Goal: Task Accomplishment & Management: Use online tool/utility

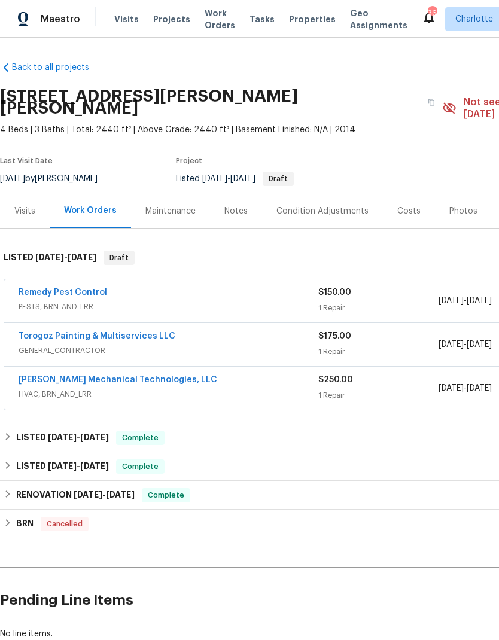
scroll to position [21, 0]
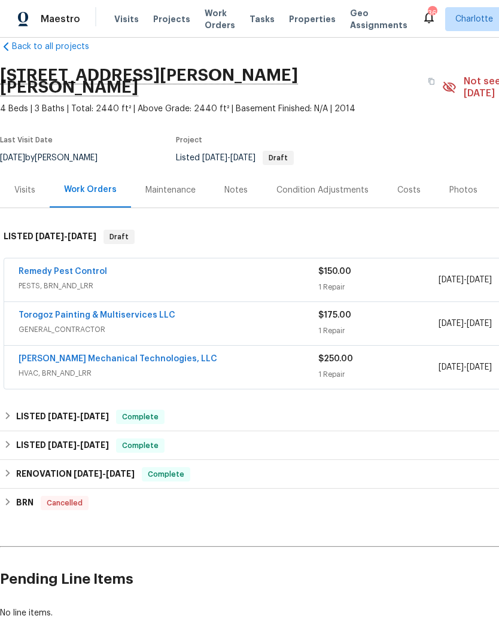
click at [156, 20] on span "Projects" at bounding box center [171, 19] width 37 height 12
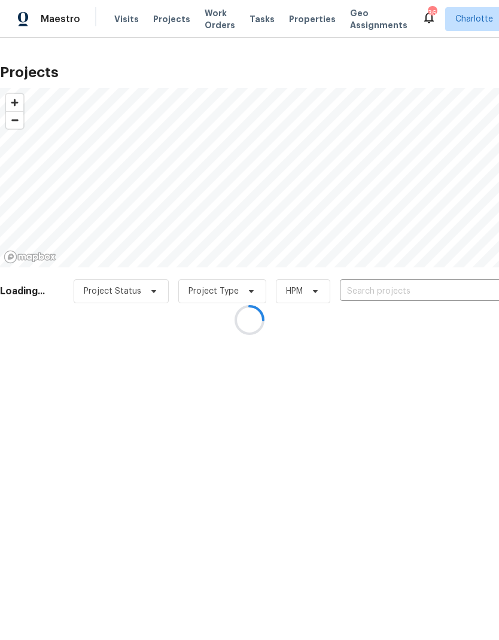
click at [455, 297] on div at bounding box center [249, 320] width 499 height 640
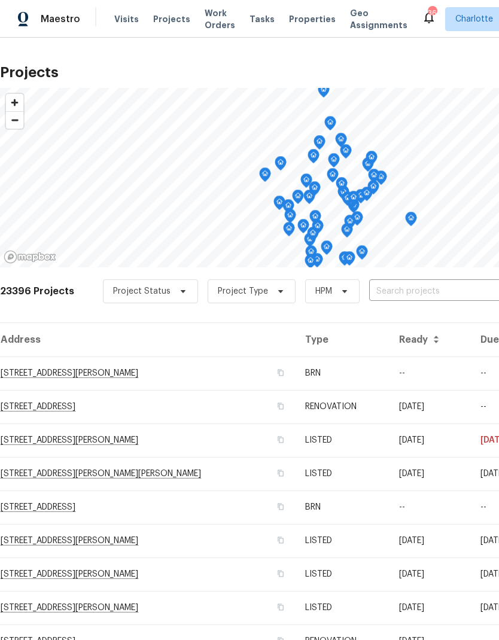
click at [156, 18] on span "Projects" at bounding box center [171, 19] width 37 height 12
click at [469, 283] on input "text" at bounding box center [437, 292] width 137 height 19
type input "2635 pro"
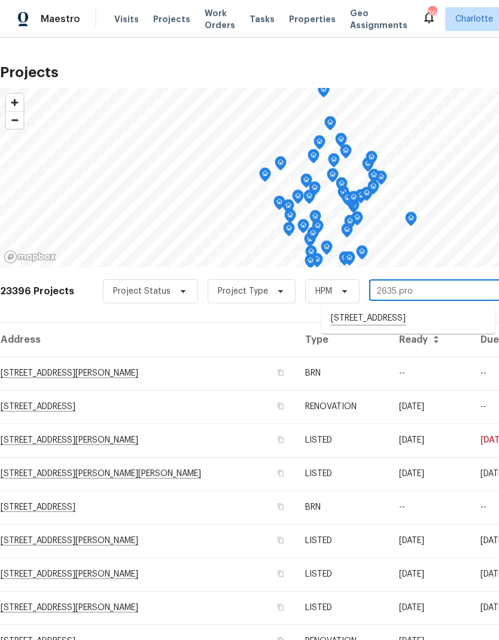
click at [454, 320] on li "[STREET_ADDRESS]" at bounding box center [408, 319] width 174 height 20
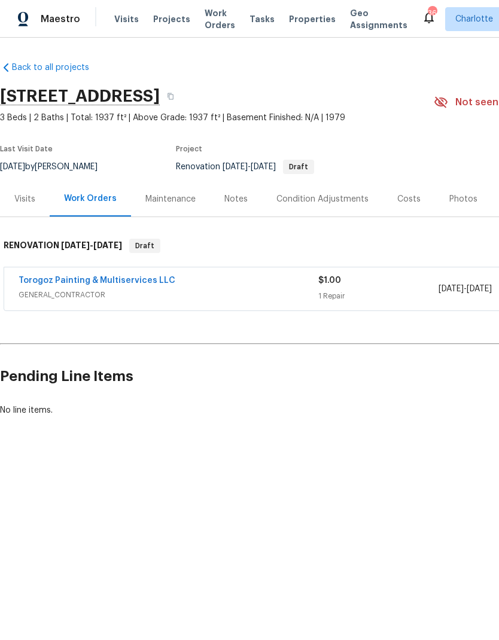
click at [235, 200] on div "Notes" at bounding box center [235, 199] width 23 height 12
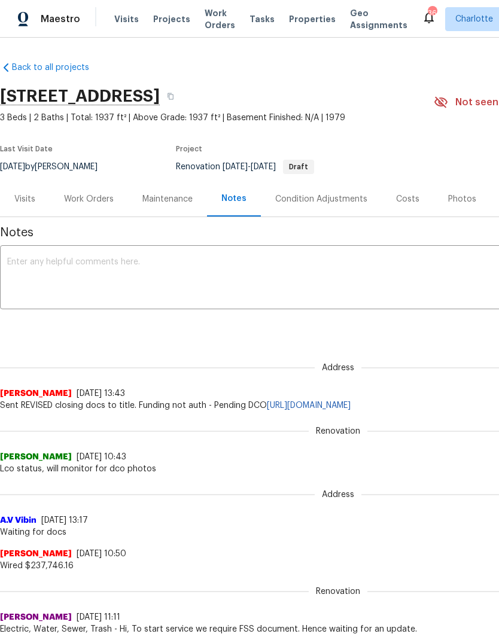
click at [297, 272] on textarea at bounding box center [338, 279] width 662 height 42
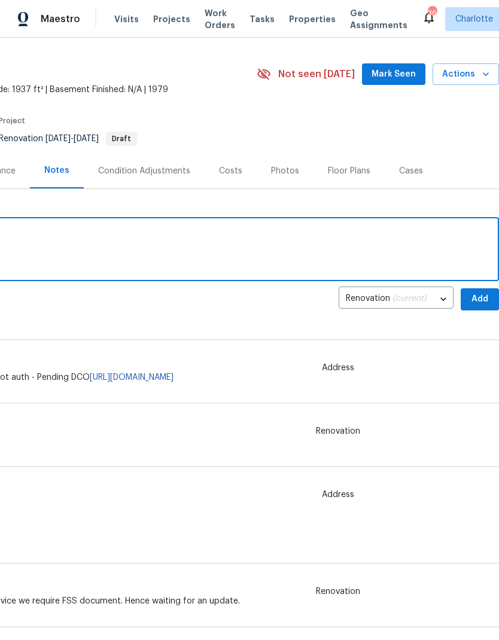
scroll to position [26, 177]
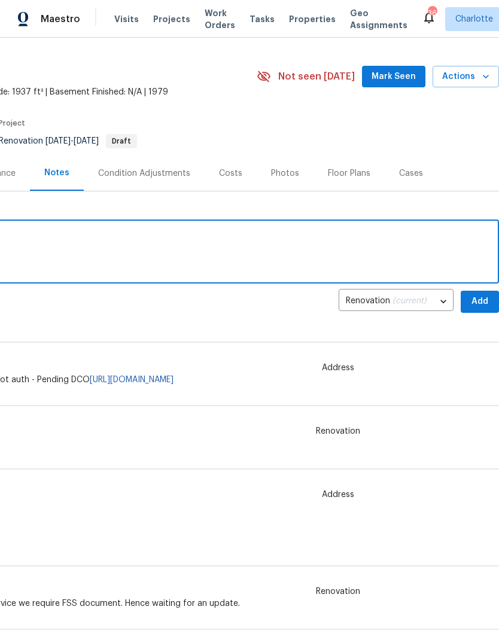
type textarea "Dco submitted, walk [DATE]"
click at [480, 298] on span "Add" at bounding box center [479, 301] width 19 height 15
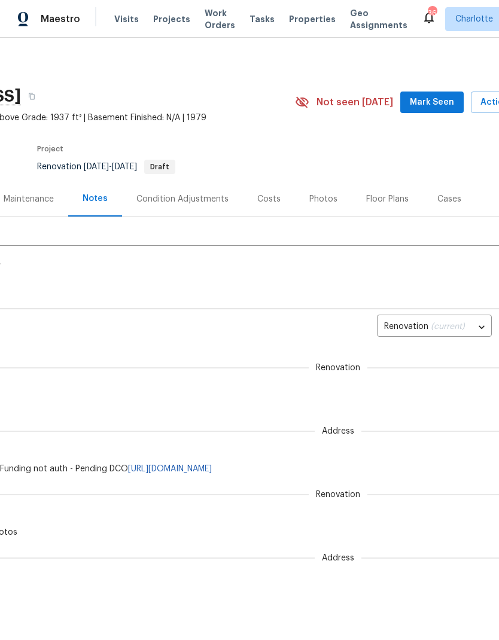
scroll to position [0, 139]
click at [445, 102] on span "Mark Seen" at bounding box center [432, 102] width 44 height 15
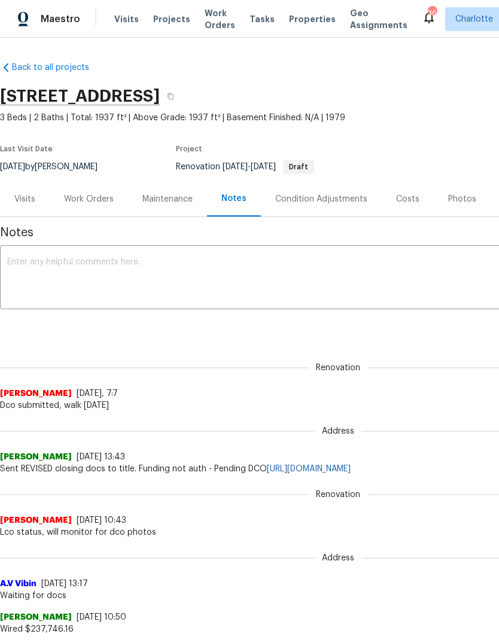
scroll to position [0, 0]
click at [80, 199] on div "Work Orders" at bounding box center [89, 199] width 50 height 12
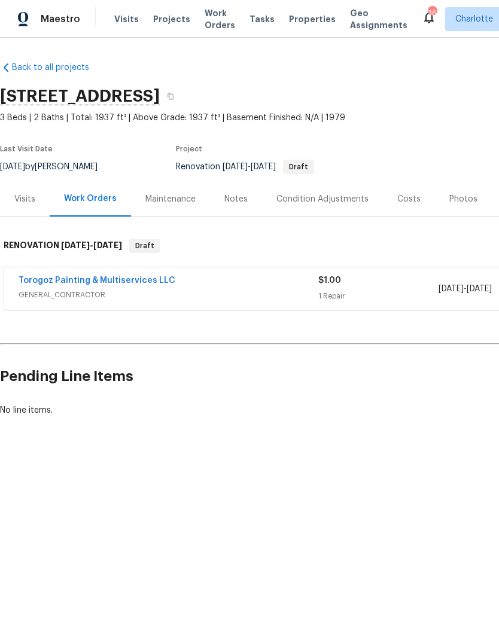
click at [93, 278] on link "Torogoz Painting & Multiservices LLC" at bounding box center [97, 281] width 157 height 8
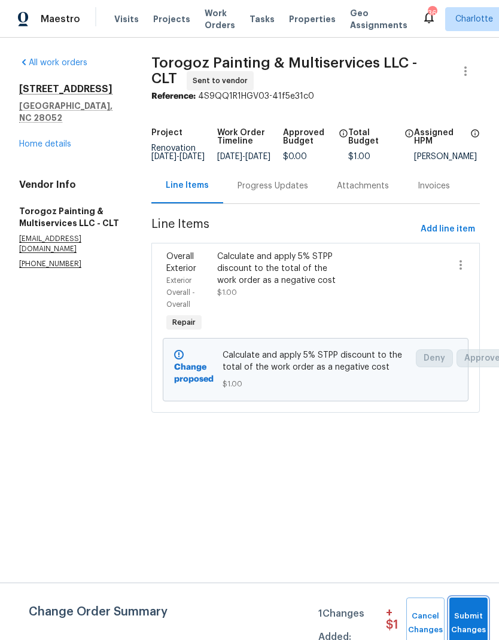
click at [476, 598] on button "Submit Changes" at bounding box center [469, 623] width 38 height 51
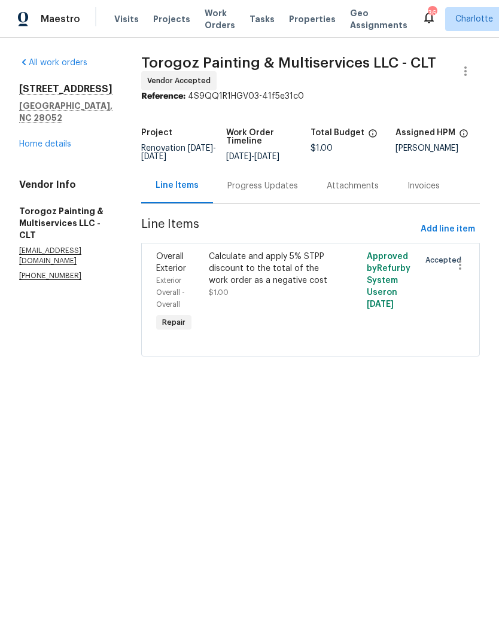
click at [263, 189] on div "Progress Updates" at bounding box center [262, 186] width 71 height 12
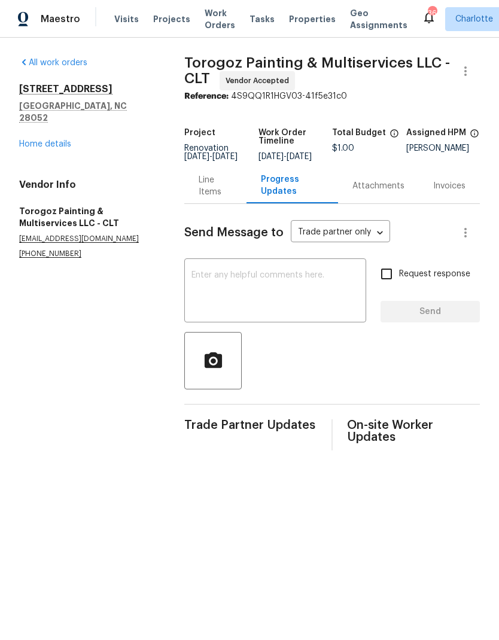
click at [207, 284] on textarea at bounding box center [276, 292] width 168 height 42
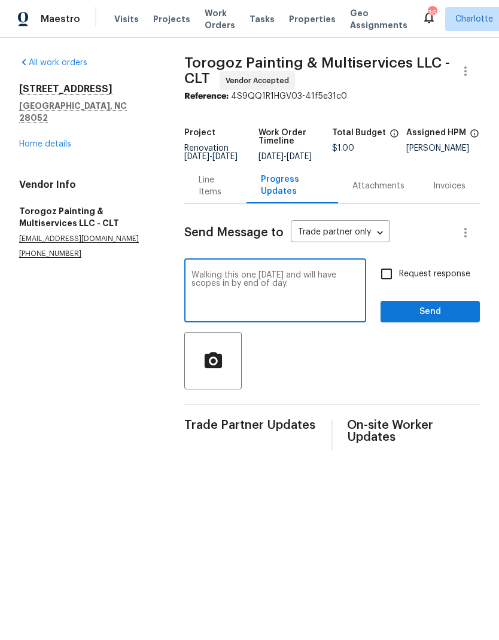
click at [199, 292] on textarea "Walking this one [DATE] and will have scopes in by end of day." at bounding box center [276, 292] width 168 height 42
click at [327, 295] on textarea "Walking this one [DATE] and will have full scope in by end of day." at bounding box center [276, 292] width 168 height 42
type textarea "Walking this one [DATE] and will have full scope in by end of day. Thanks"
click at [394, 283] on input "Request response" at bounding box center [386, 274] width 25 height 25
checkbox input "true"
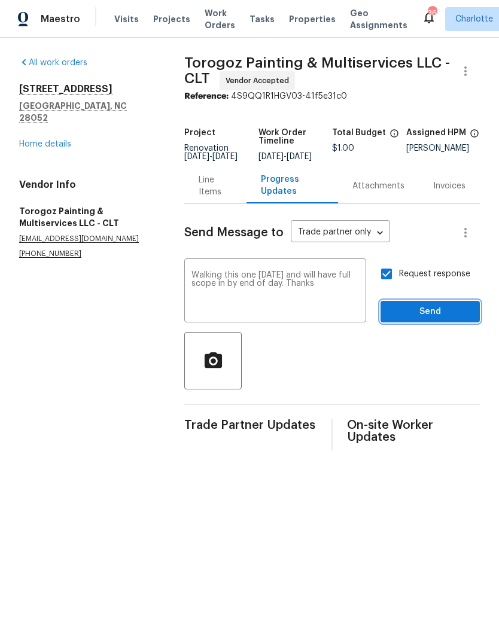
click at [442, 320] on span "Send" at bounding box center [430, 312] width 80 height 15
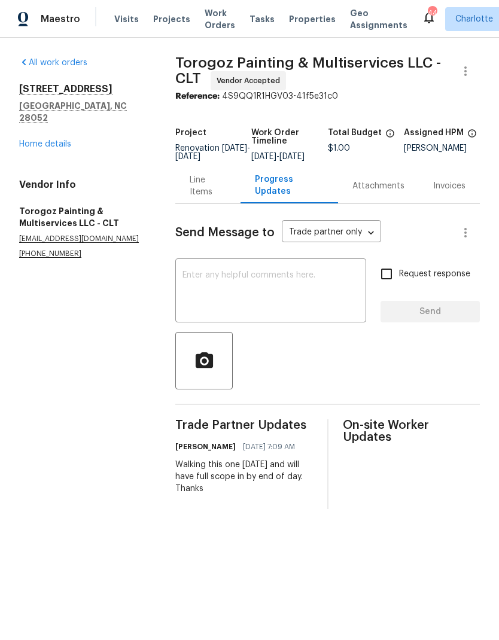
click at [117, 16] on span "Visits" at bounding box center [126, 19] width 25 height 12
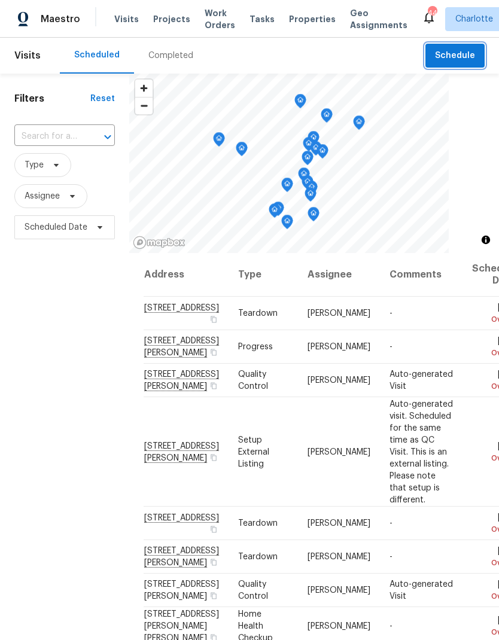
click at [459, 55] on span "Schedule" at bounding box center [455, 55] width 40 height 15
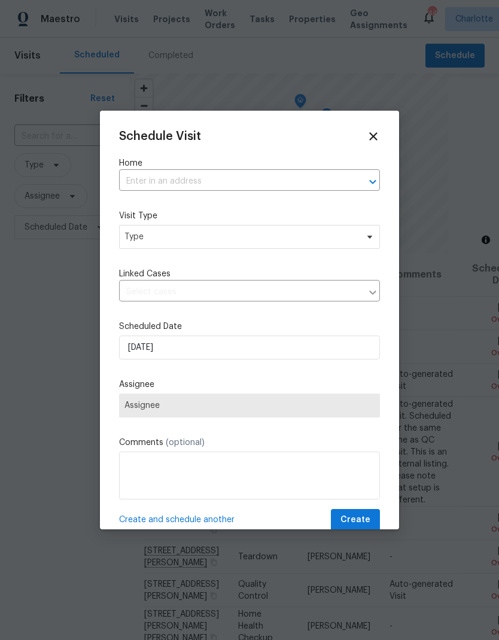
click at [360, 191] on div "​" at bounding box center [249, 181] width 261 height 19
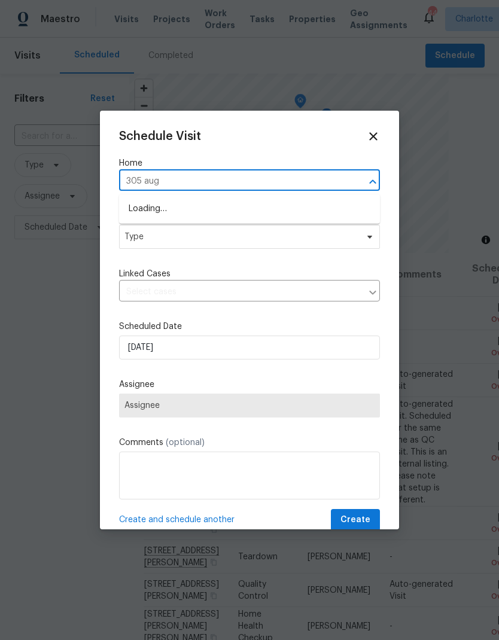
type input "305 augu"
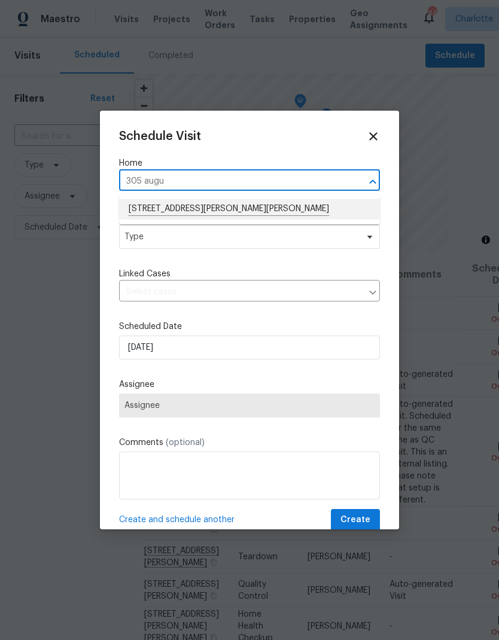
click at [148, 211] on li "[STREET_ADDRESS][PERSON_NAME][PERSON_NAME]" at bounding box center [249, 209] width 261 height 20
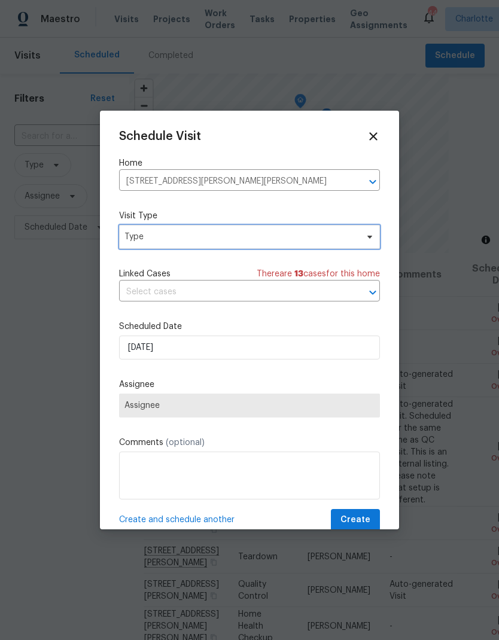
click at [129, 238] on span "Type" at bounding box center [241, 237] width 233 height 12
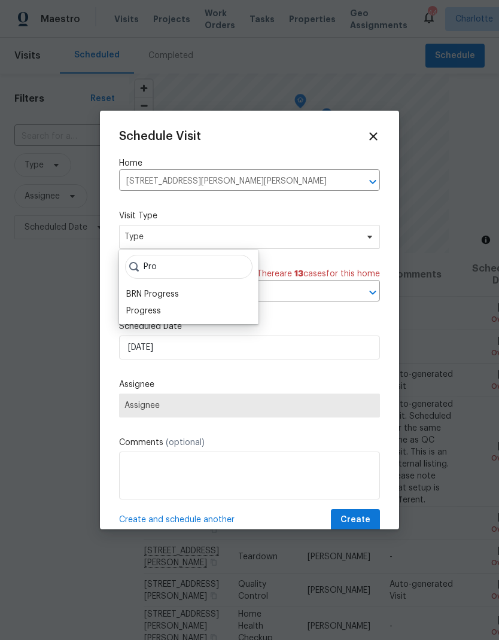
type input "Pro"
click at [135, 317] on div "Progress" at bounding box center [143, 311] width 35 height 12
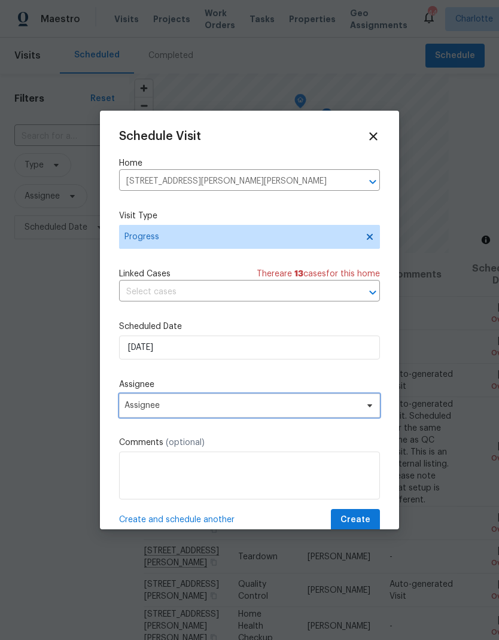
click at [133, 411] on span "Assignee" at bounding box center [242, 406] width 235 height 10
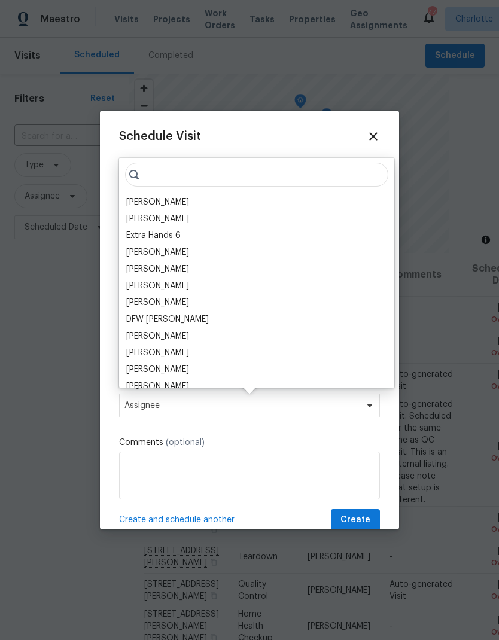
click at [135, 201] on div "[PERSON_NAME]" at bounding box center [157, 202] width 63 height 12
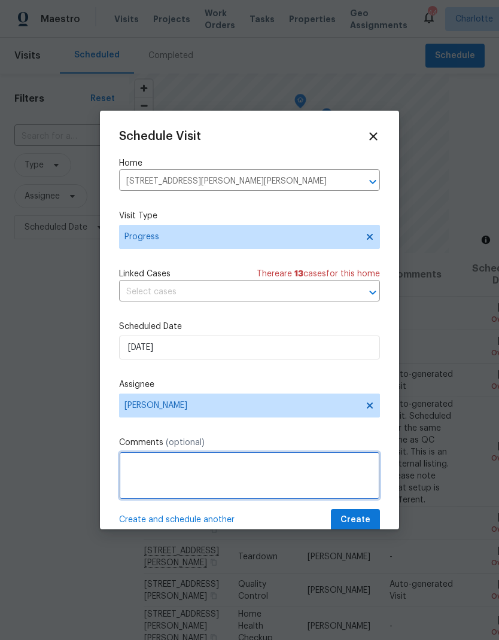
click at [345, 470] on textarea at bounding box center [249, 476] width 261 height 48
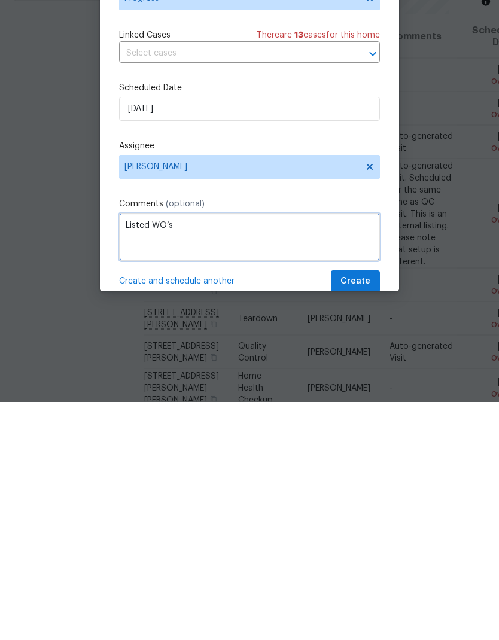
type textarea "Listed WO’s"
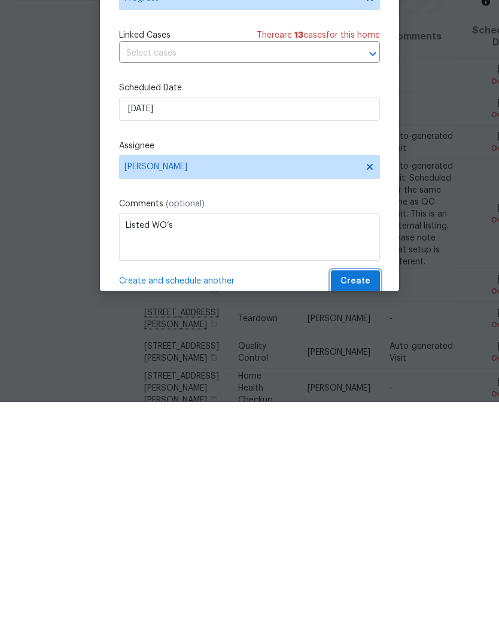
click at [372, 509] on button "Create" at bounding box center [355, 520] width 49 height 22
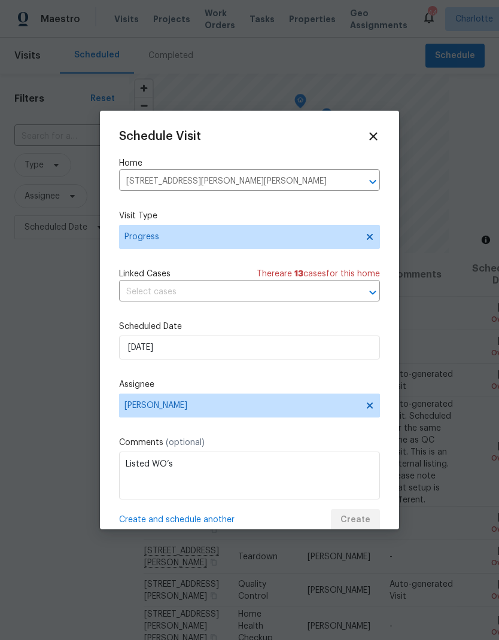
scroll to position [0, 0]
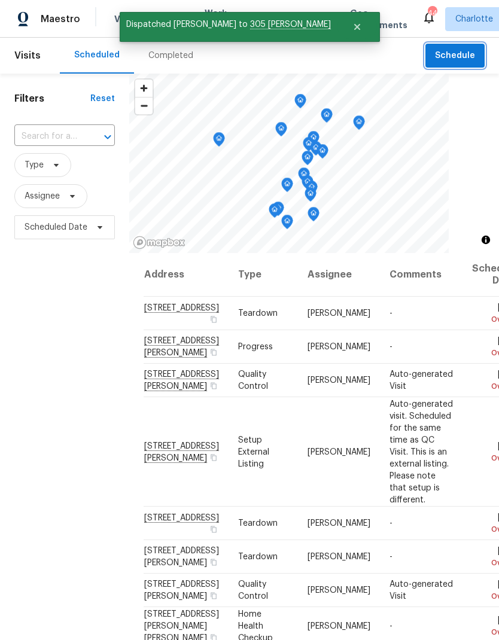
click at [461, 59] on span "Schedule" at bounding box center [455, 55] width 40 height 15
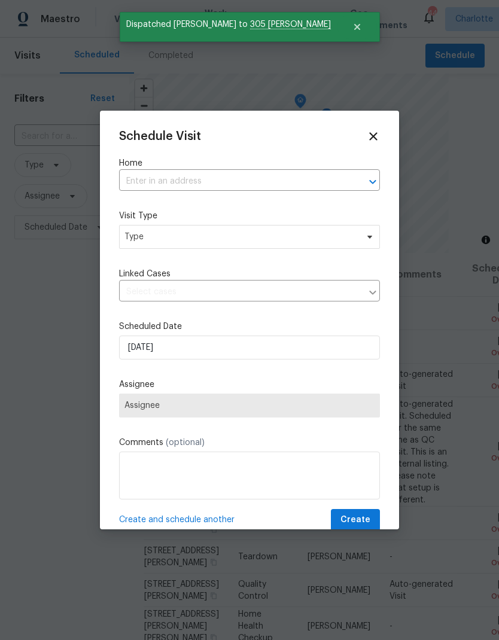
click at [133, 180] on input "text" at bounding box center [232, 181] width 227 height 19
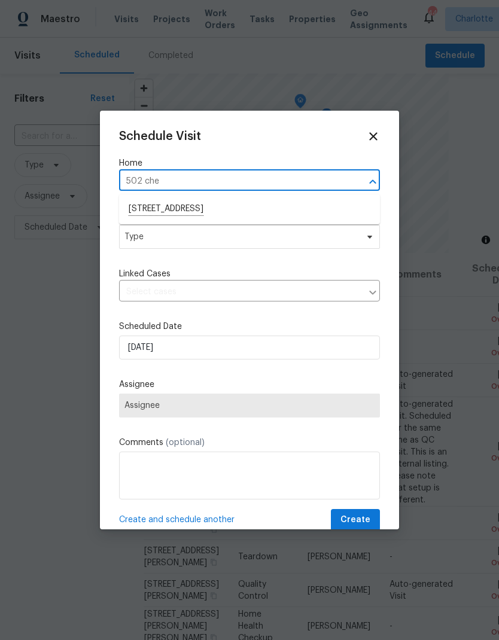
type input "502 ch"
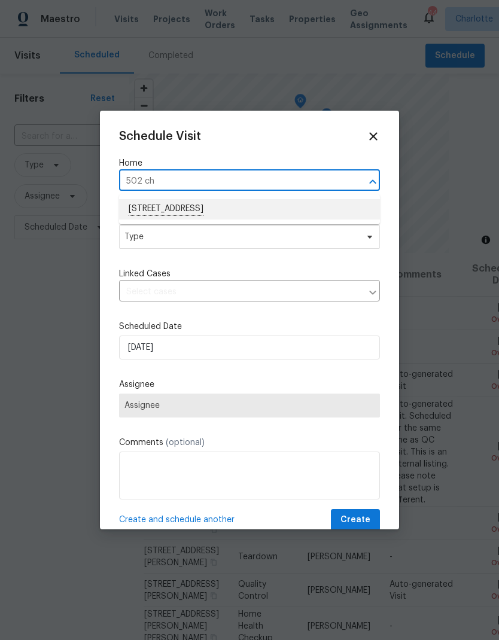
click at [144, 207] on li "[STREET_ADDRESS]" at bounding box center [249, 209] width 261 height 20
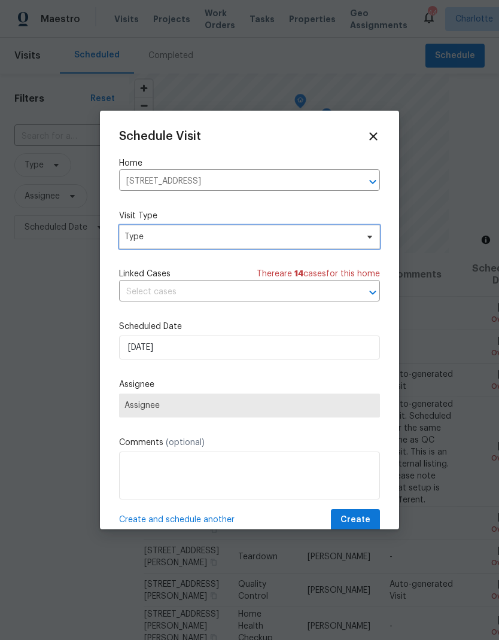
click at [369, 238] on icon at bounding box center [370, 237] width 5 height 3
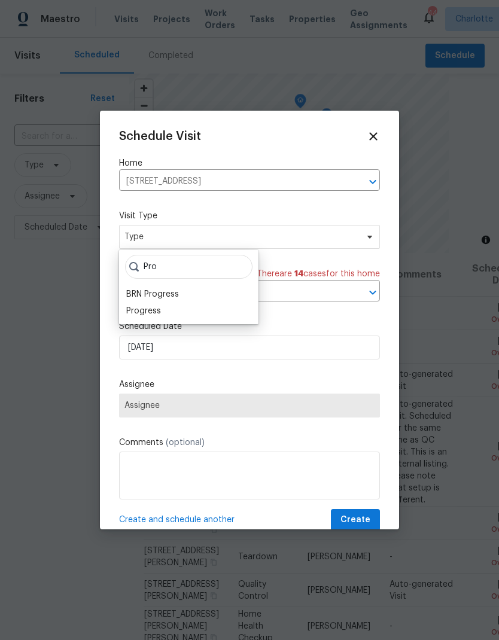
type input "Pro"
click at [135, 324] on label "Scheduled Date" at bounding box center [249, 327] width 261 height 12
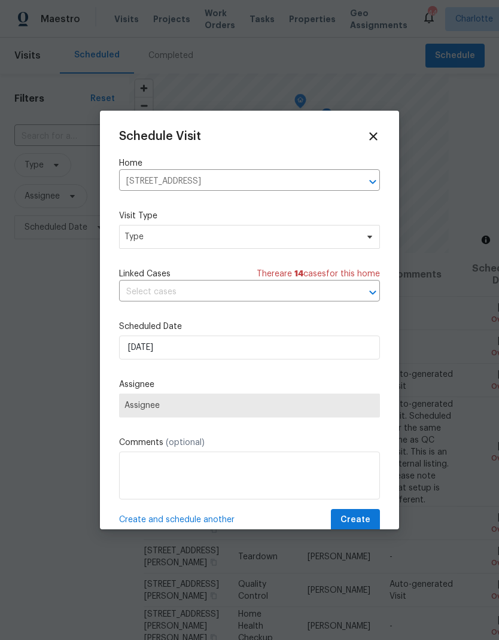
click at [136, 415] on span "Assignee" at bounding box center [249, 406] width 261 height 24
click at [128, 242] on span "Type" at bounding box center [241, 237] width 233 height 12
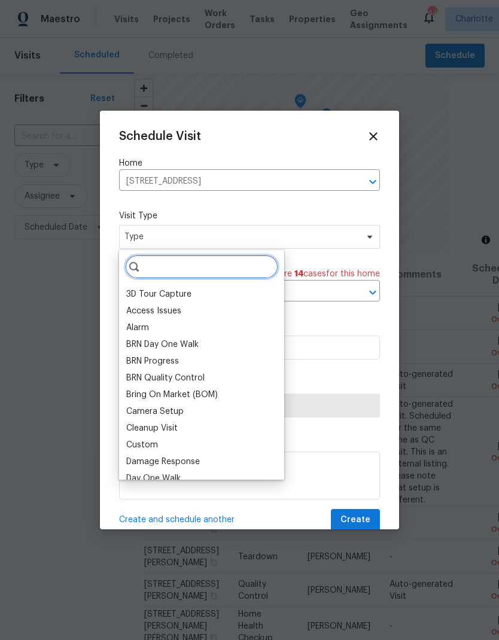
click at [143, 277] on input "search" at bounding box center [201, 267] width 153 height 24
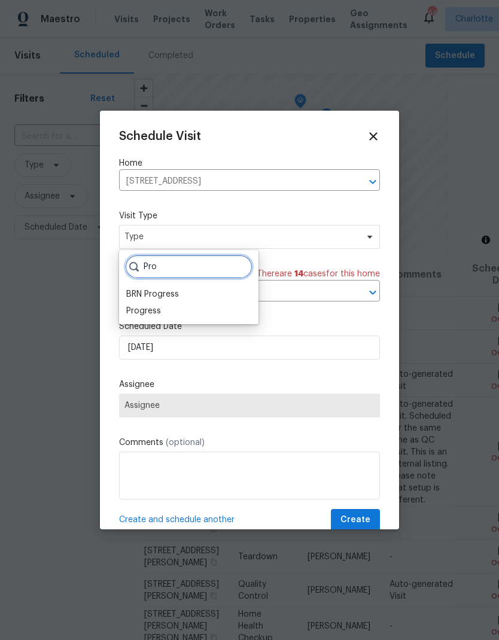
type input "Pro"
click at [137, 316] on div "Progress" at bounding box center [143, 311] width 35 height 12
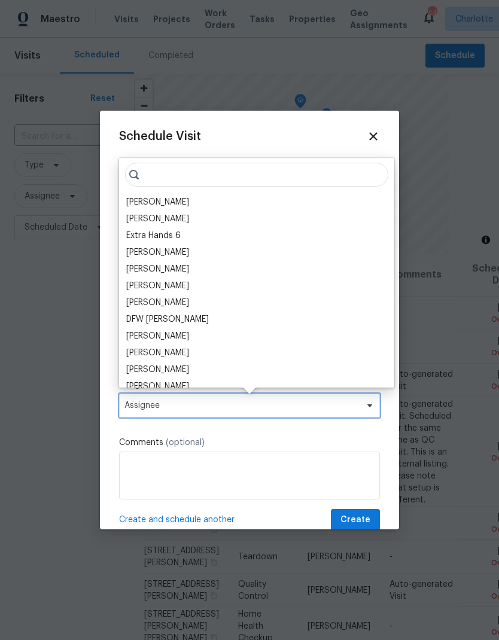
click at [139, 411] on span "Assignee" at bounding box center [242, 406] width 235 height 10
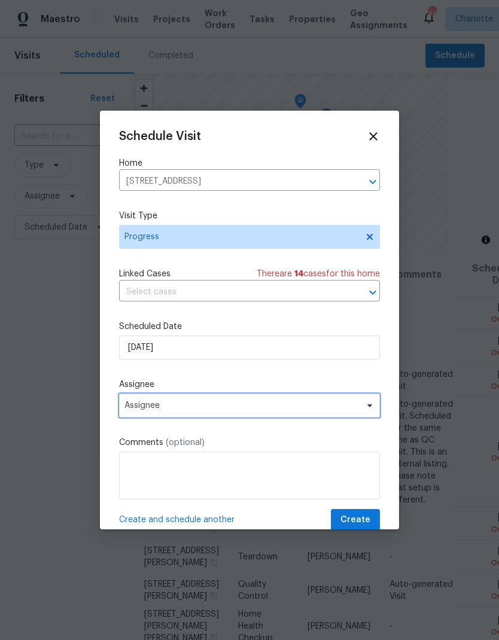
click at [146, 411] on span "Assignee" at bounding box center [242, 406] width 235 height 10
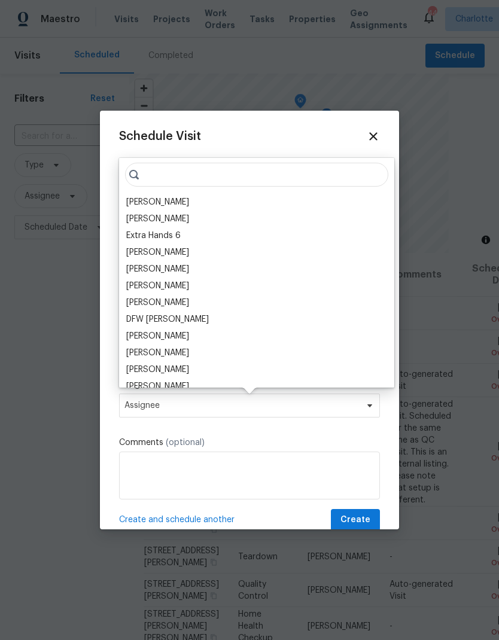
click at [136, 202] on div "[PERSON_NAME]" at bounding box center [157, 202] width 63 height 12
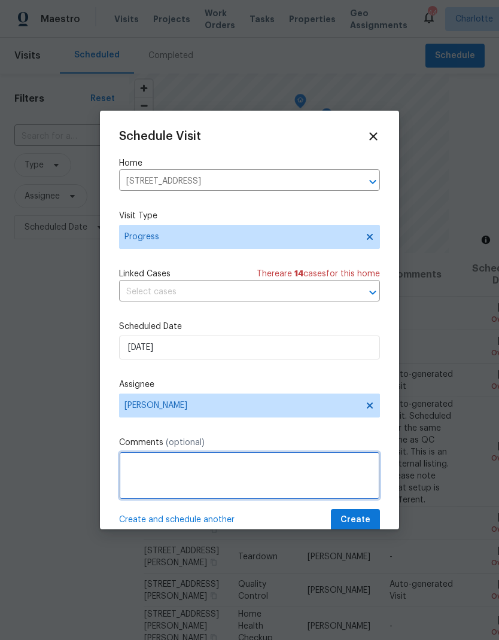
click at [347, 475] on textarea at bounding box center [249, 476] width 261 height 48
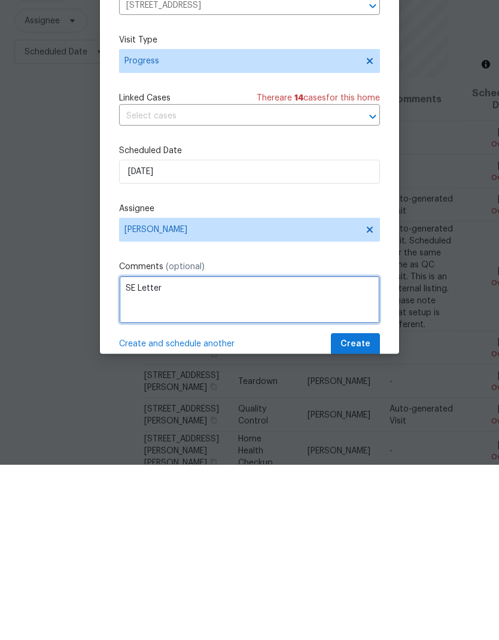
type textarea "SE Letter"
click at [365, 513] on span "Create" at bounding box center [356, 520] width 30 height 15
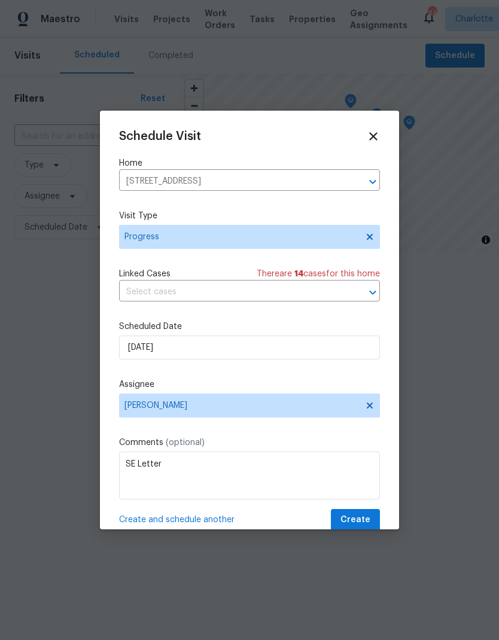
scroll to position [0, 0]
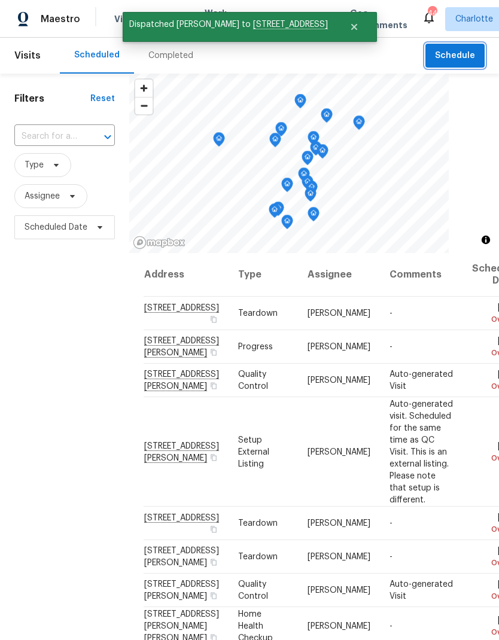
click at [466, 55] on span "Schedule" at bounding box center [455, 55] width 40 height 15
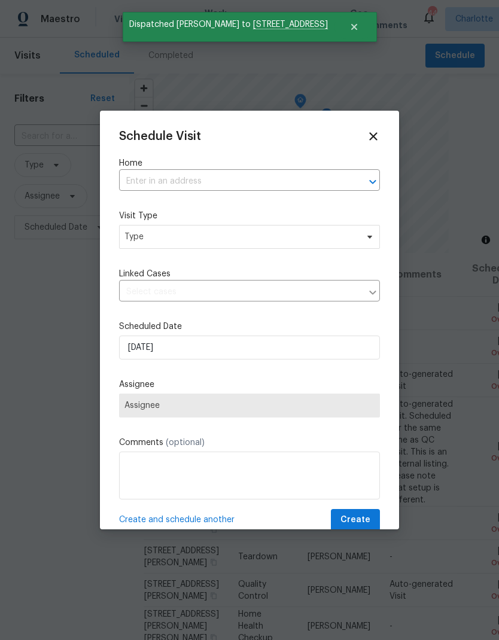
click at [346, 174] on input "text" at bounding box center [232, 181] width 227 height 19
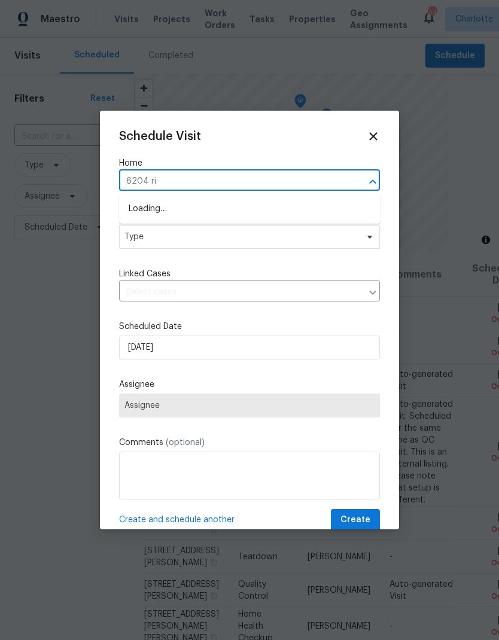
type input "6204 riv"
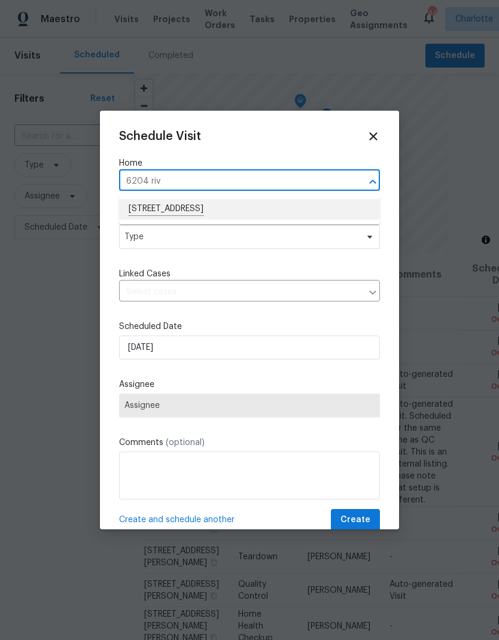
click at [287, 208] on li "6204 River Birch Dr, Gastonia, NC 28056" at bounding box center [249, 209] width 261 height 20
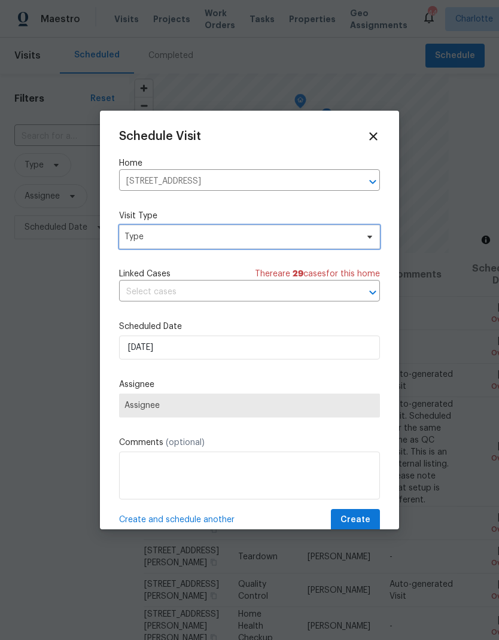
click at [362, 249] on span "Type" at bounding box center [249, 237] width 261 height 24
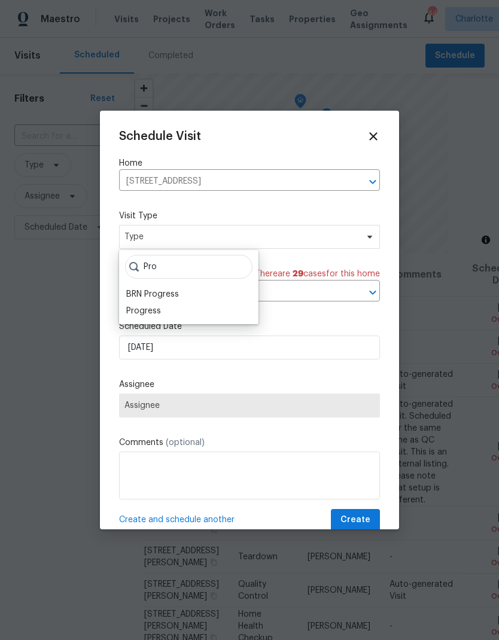
type input "Pro"
click at [133, 316] on div "Progress" at bounding box center [143, 311] width 35 height 12
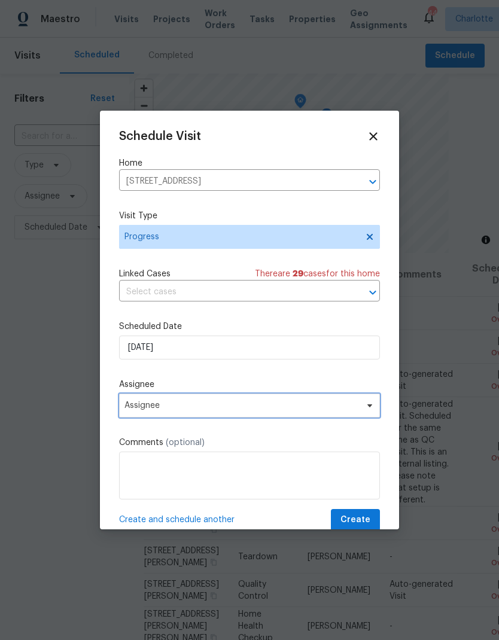
click at [136, 408] on span "Assignee" at bounding box center [242, 406] width 235 height 10
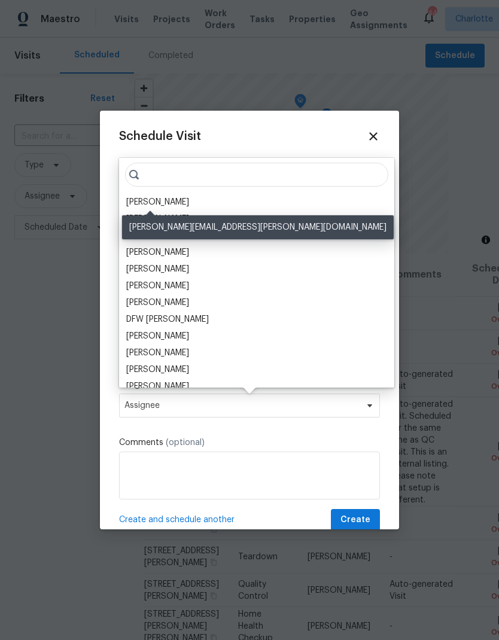
click at [134, 205] on div "[PERSON_NAME]" at bounding box center [157, 202] width 63 height 12
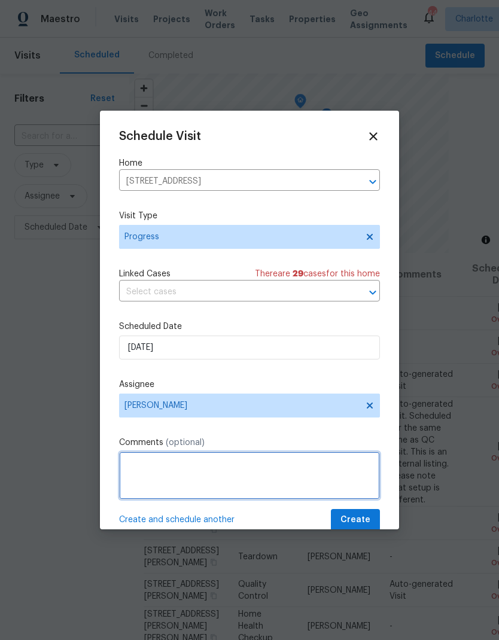
click at [360, 468] on textarea at bounding box center [249, 476] width 261 height 48
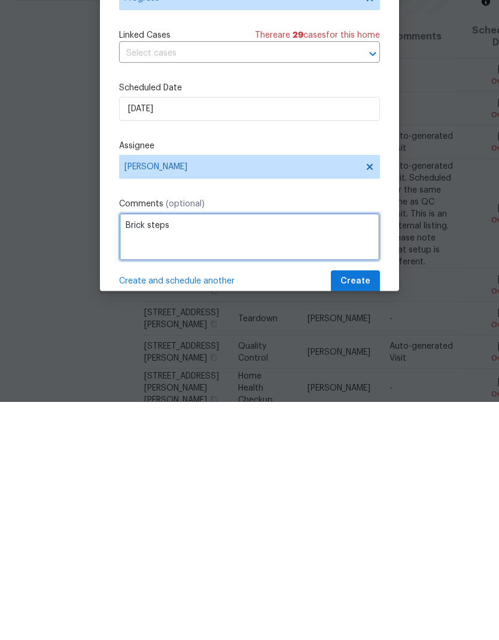
type textarea "Brick steps"
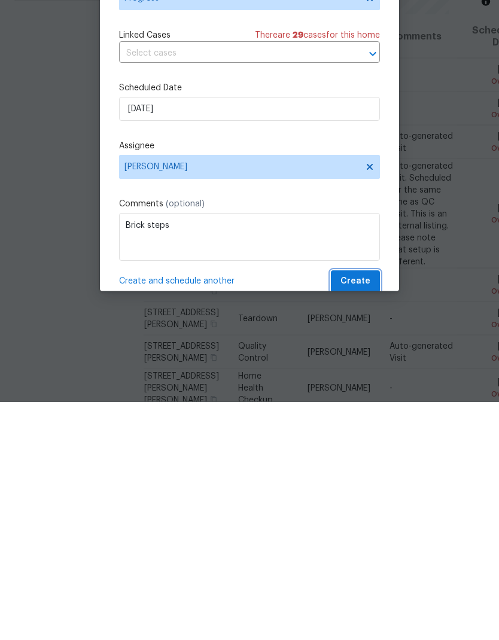
click at [369, 513] on span "Create" at bounding box center [356, 520] width 30 height 15
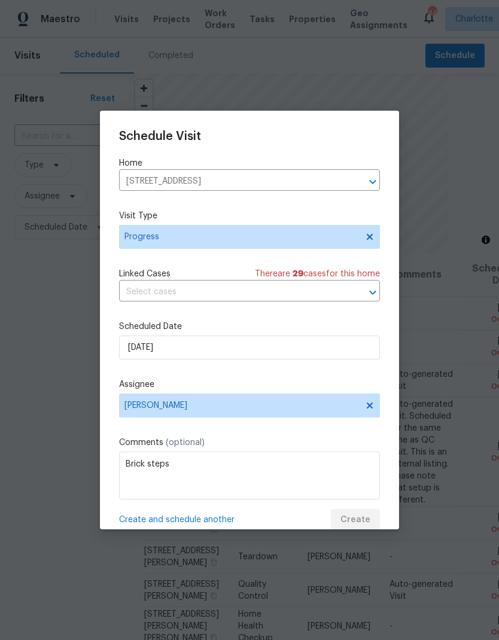
scroll to position [0, 0]
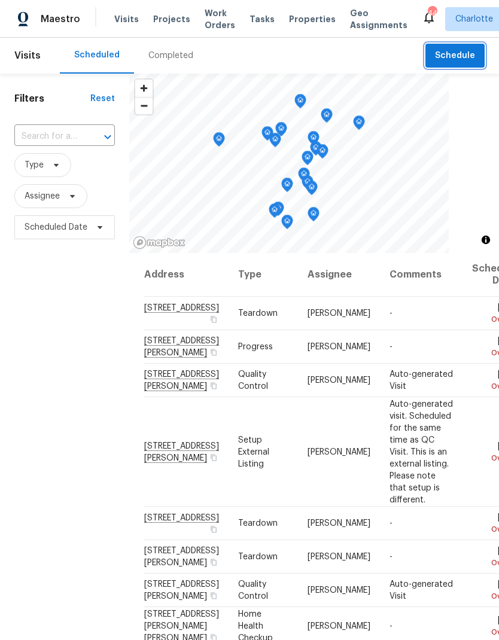
click at [464, 57] on span "Schedule" at bounding box center [455, 55] width 40 height 15
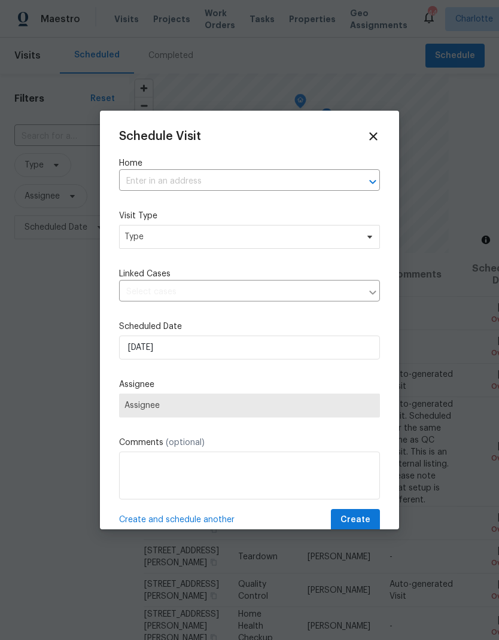
click at [375, 181] on icon "Open" at bounding box center [372, 182] width 7 height 4
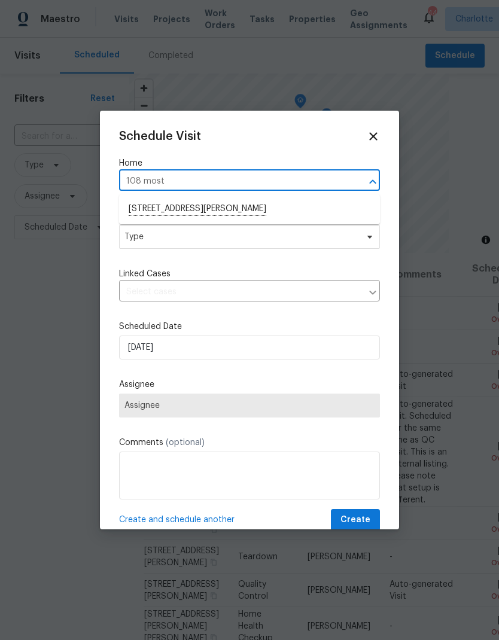
type input "108 most"
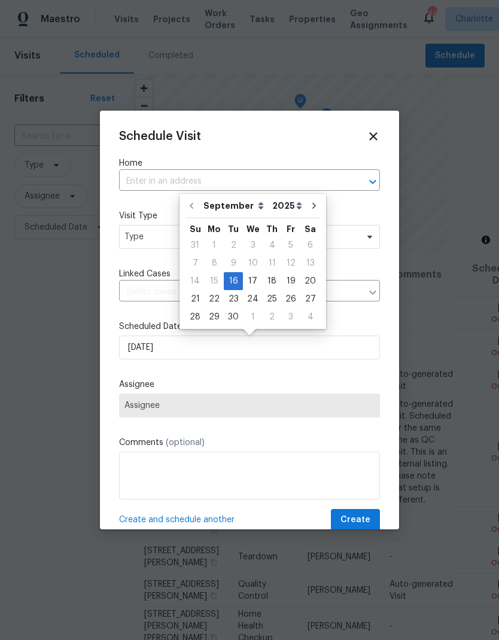
click at [320, 176] on input "text" at bounding box center [232, 181] width 227 height 19
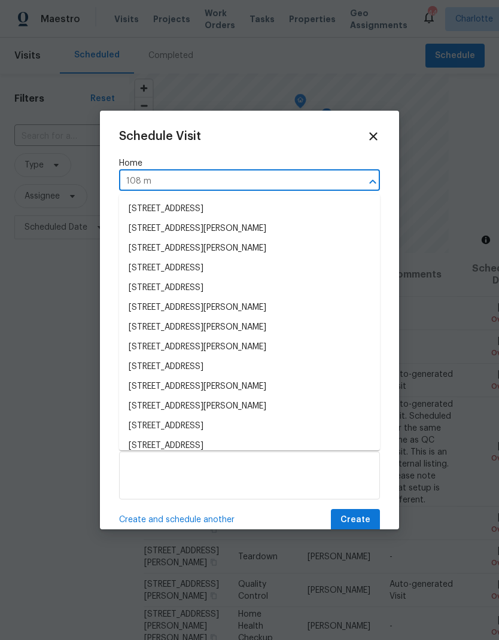
type input "108 mi"
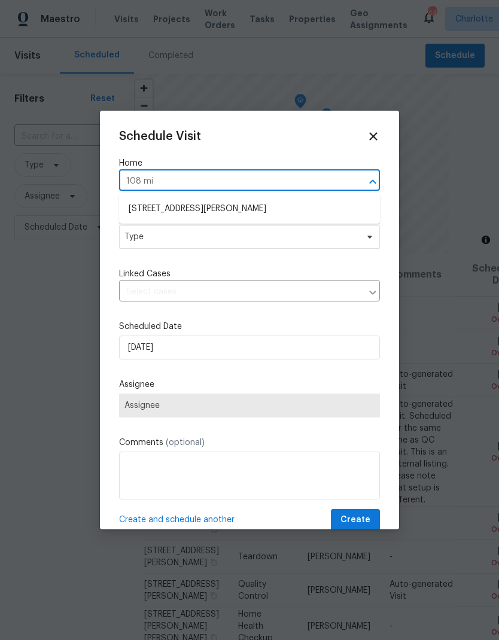
click at [246, 216] on li "108 Mistywood Dr, Mount Holly, NC 28120" at bounding box center [249, 209] width 261 height 20
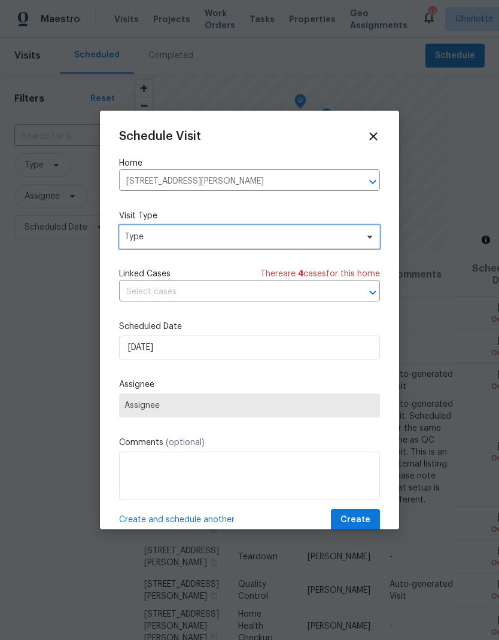
click at [359, 235] on span "Type" at bounding box center [249, 237] width 261 height 24
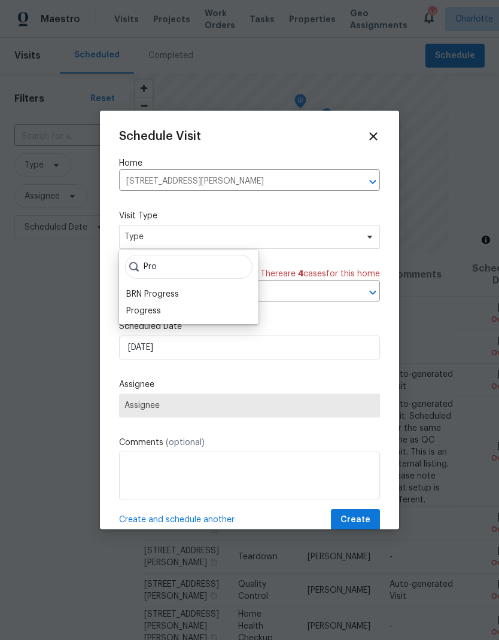
type input "Pro"
click at [142, 325] on label "Scheduled Date" at bounding box center [249, 327] width 261 height 12
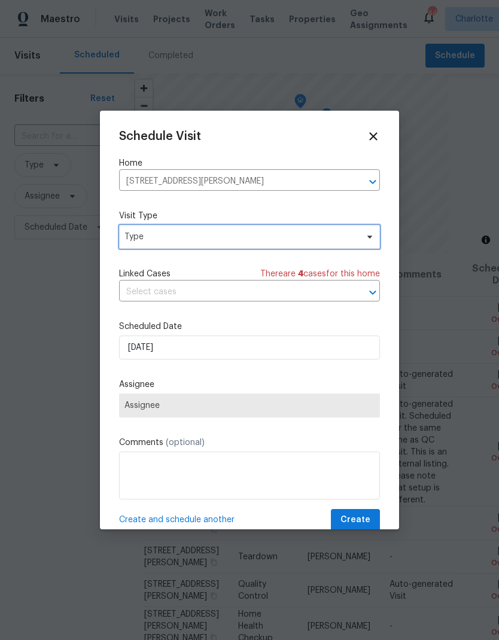
click at [132, 242] on span "Type" at bounding box center [241, 237] width 233 height 12
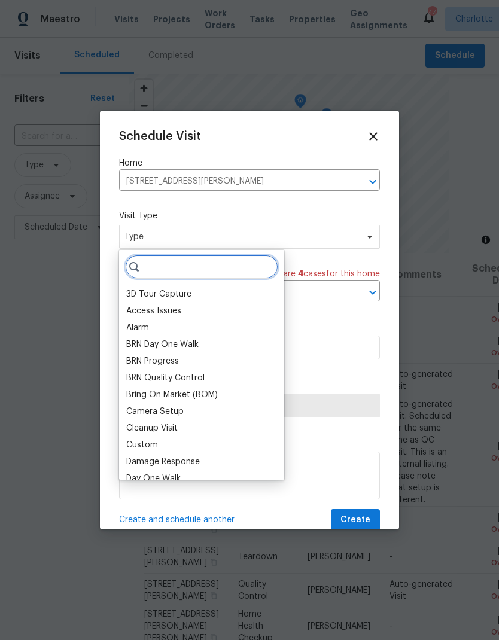
click at [142, 263] on input "search" at bounding box center [201, 267] width 153 height 24
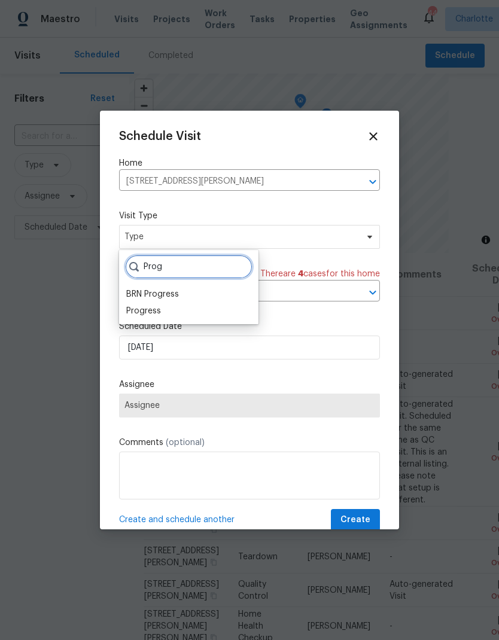
type input "Prog"
click at [140, 310] on div "Progress" at bounding box center [143, 311] width 35 height 12
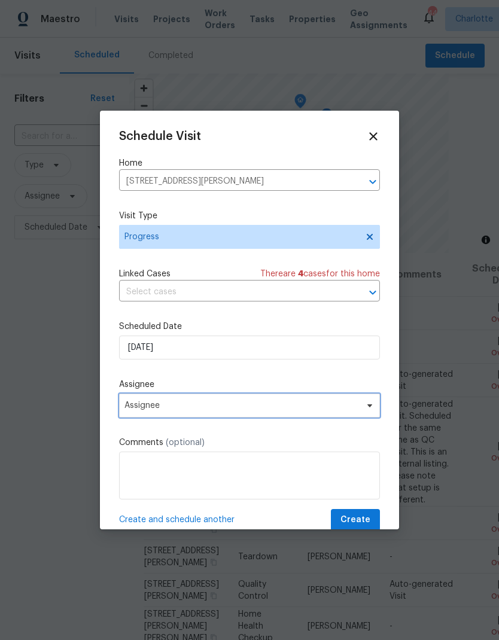
click at [135, 411] on span "Assignee" at bounding box center [242, 406] width 235 height 10
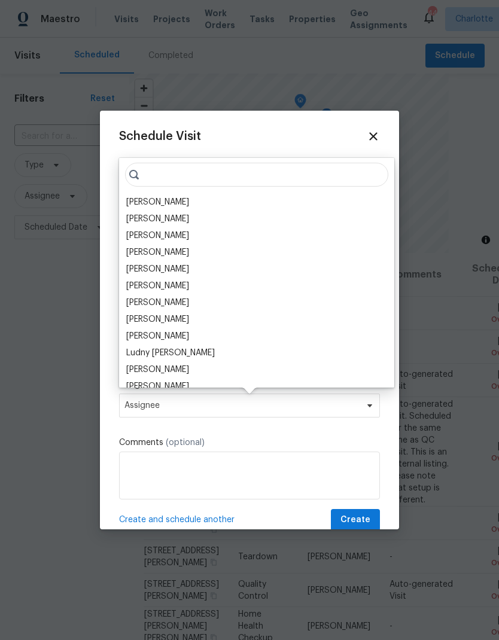
click at [135, 203] on div "[PERSON_NAME]" at bounding box center [157, 202] width 63 height 12
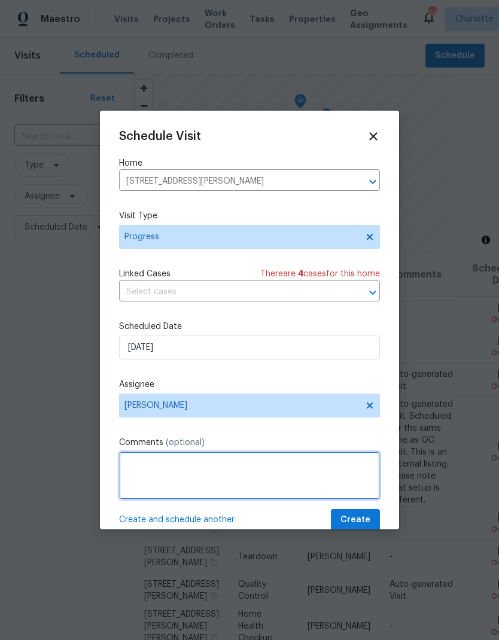
click at [353, 476] on textarea at bounding box center [249, 476] width 261 height 48
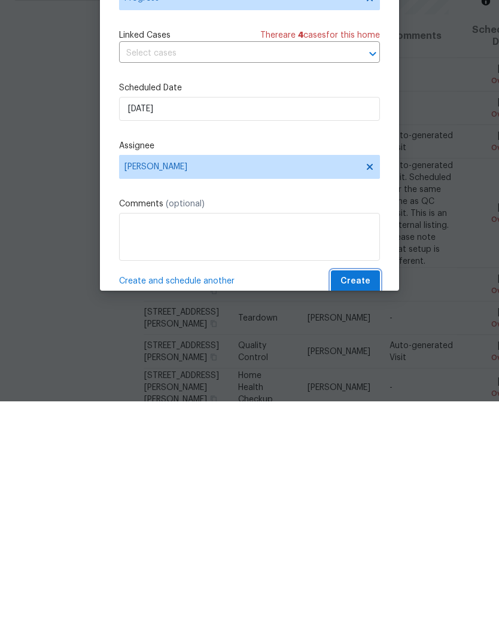
click at [366, 513] on span "Create" at bounding box center [356, 520] width 30 height 15
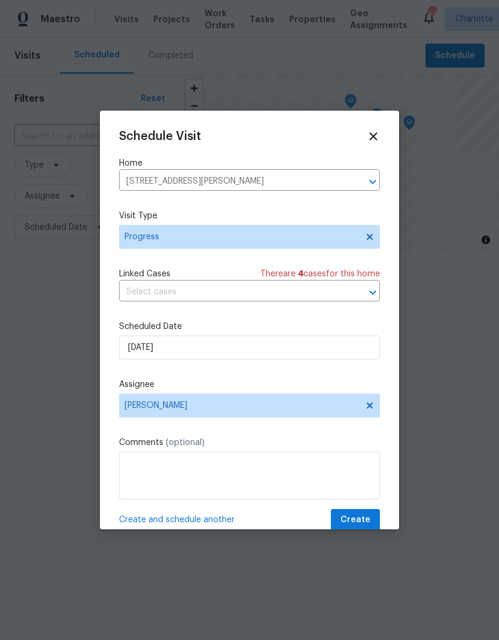
scroll to position [0, 0]
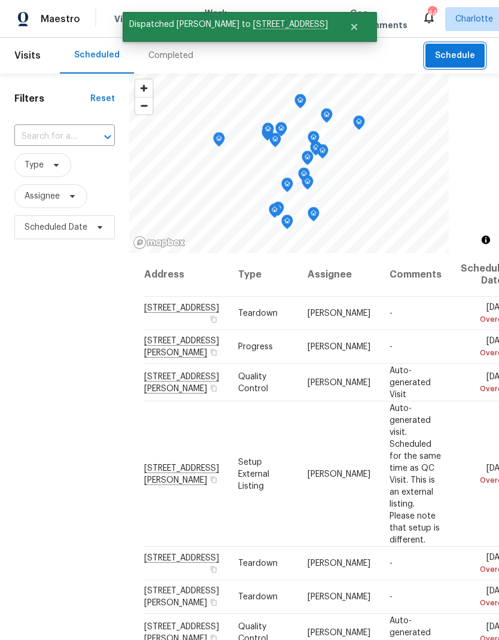
click at [466, 57] on span "Schedule" at bounding box center [455, 55] width 40 height 15
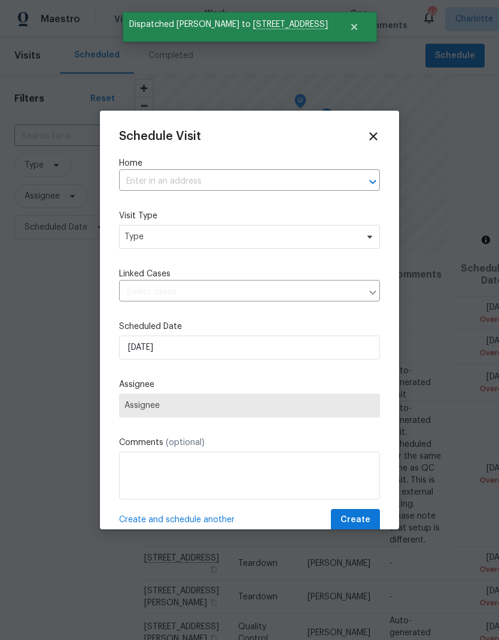
click at [374, 175] on icon "Open" at bounding box center [373, 182] width 14 height 14
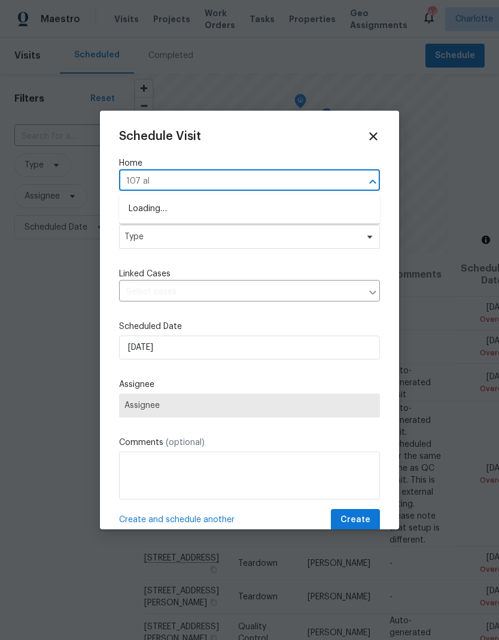
type input "107 alb"
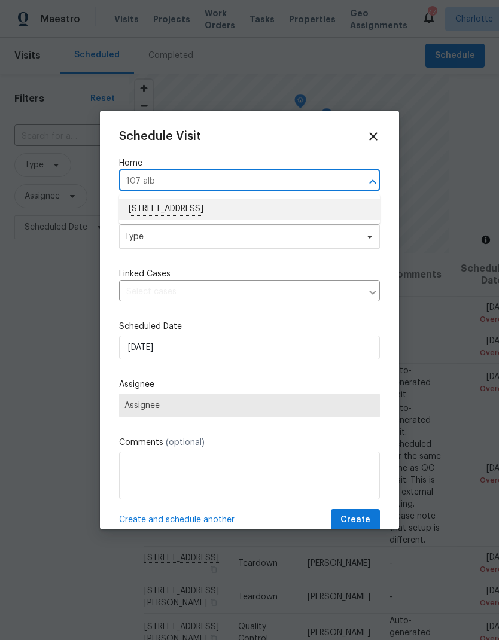
click at [268, 207] on li "107 Alberta Ave, Belmont, NC 28012" at bounding box center [249, 209] width 261 height 20
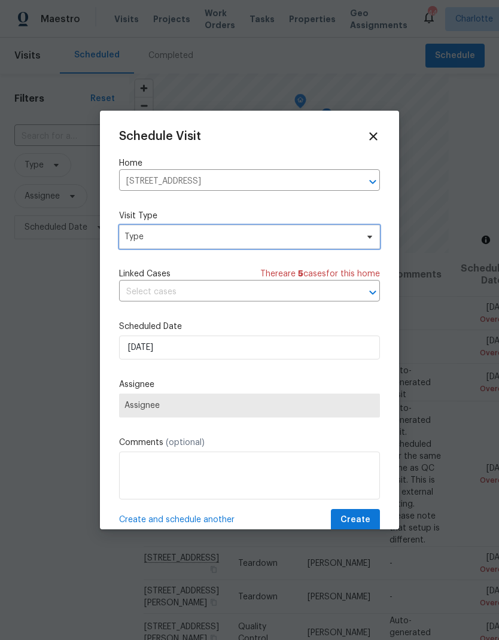
click at [365, 239] on icon at bounding box center [370, 237] width 10 height 10
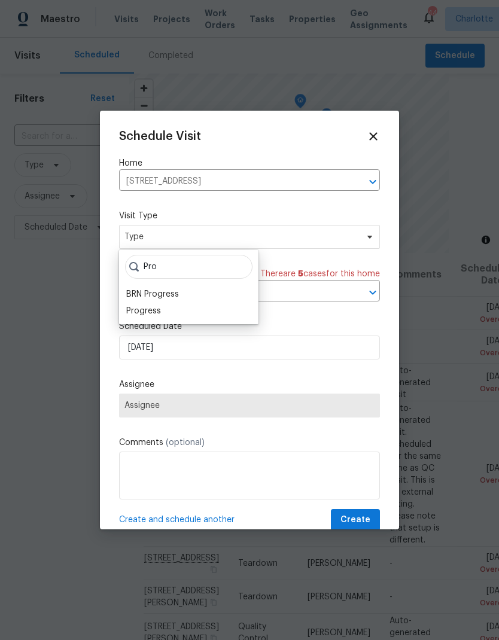
type input "Pro"
click at [135, 316] on div "Progress" at bounding box center [143, 311] width 35 height 12
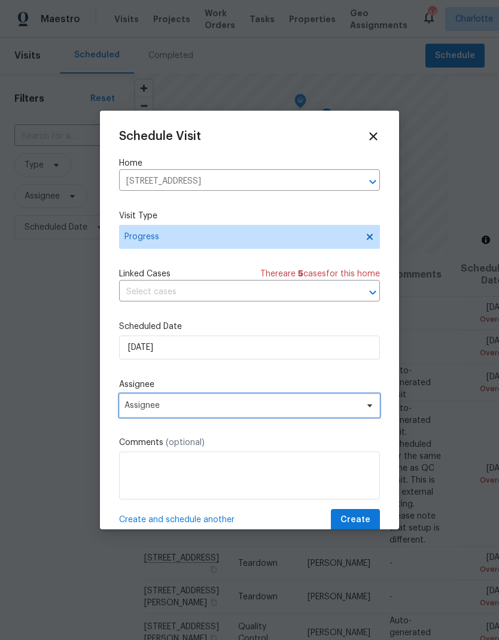
click at [370, 408] on icon at bounding box center [370, 406] width 5 height 3
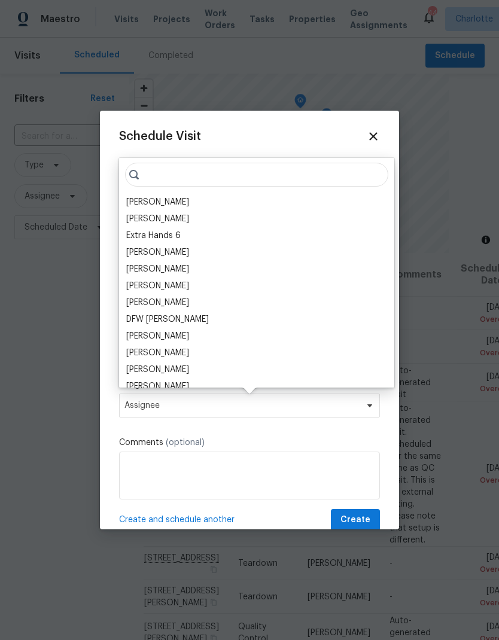
click at [133, 203] on div "[PERSON_NAME]" at bounding box center [157, 202] width 63 height 12
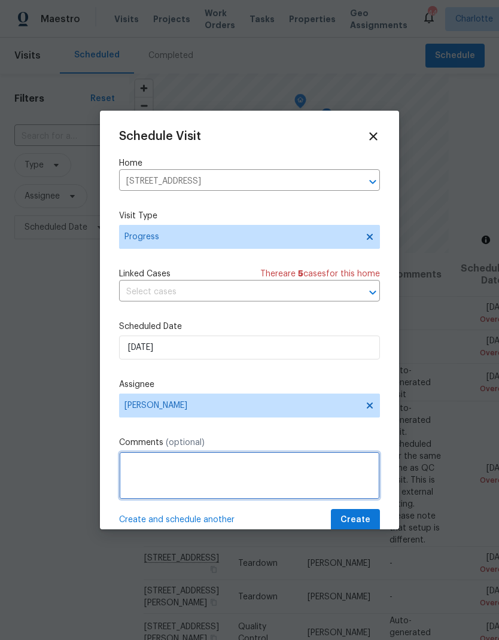
click at [365, 469] on textarea at bounding box center [249, 476] width 261 height 48
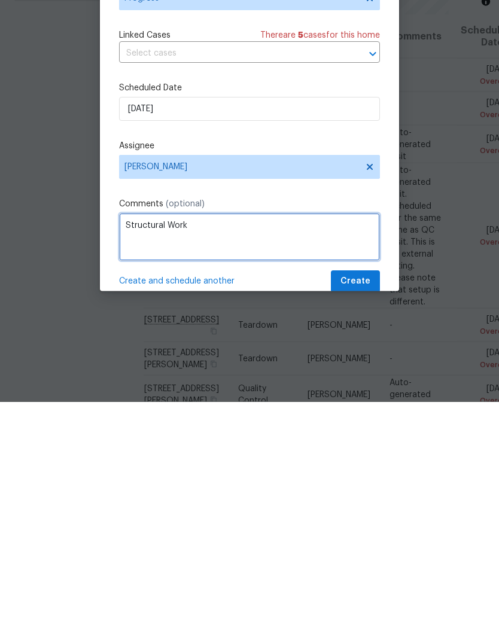
type textarea "Structural Work"
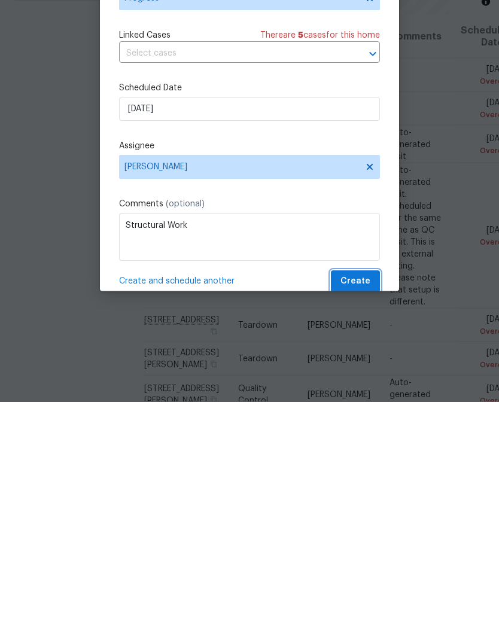
click at [371, 509] on button "Create" at bounding box center [355, 520] width 49 height 22
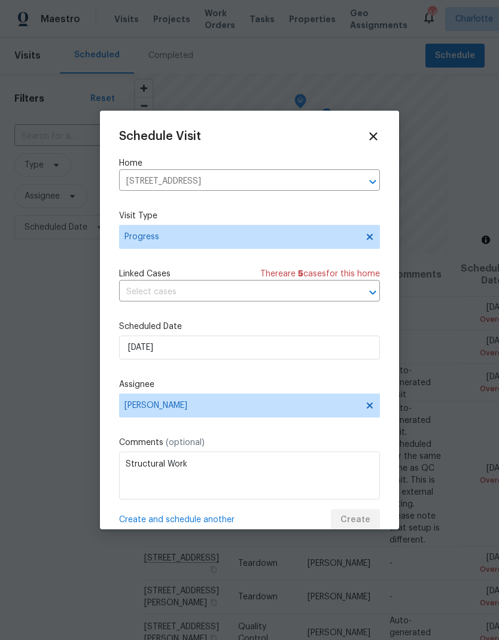
scroll to position [0, 0]
